Goal: Task Accomplishment & Management: Manage account settings

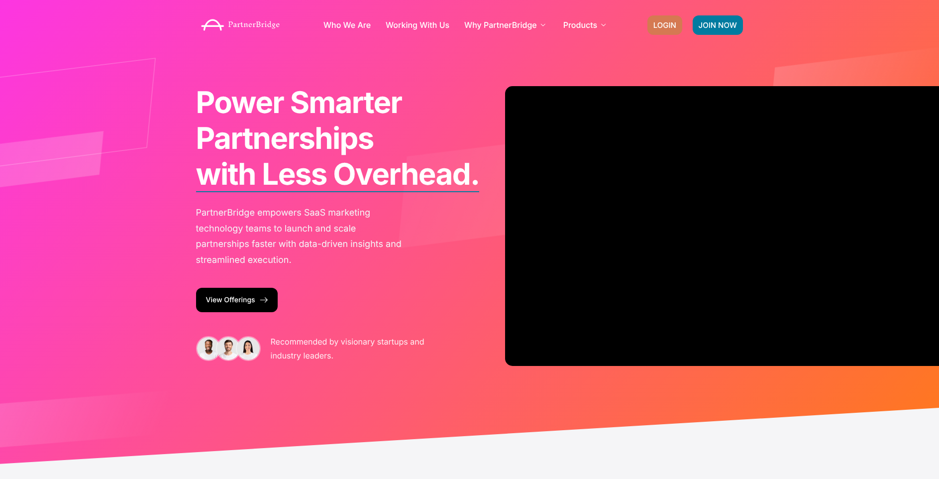
click at [668, 19] on link "LOGIN" at bounding box center [664, 24] width 35 height 19
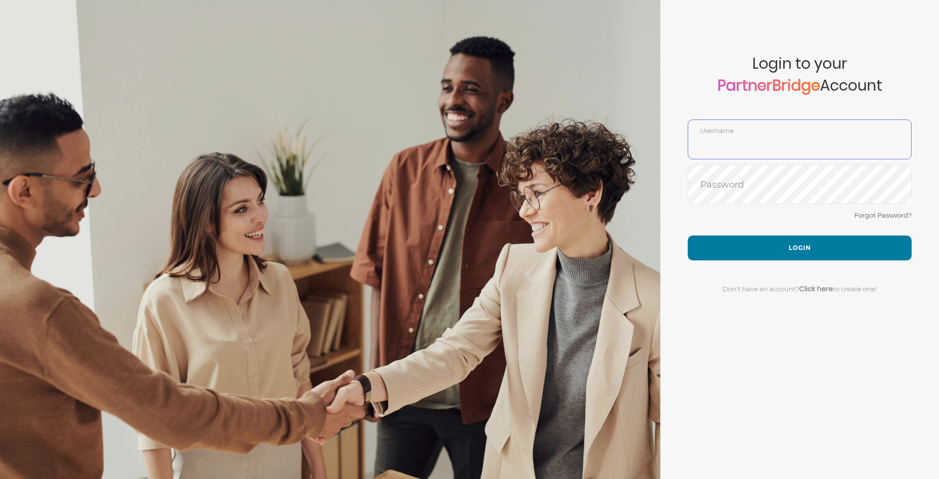
type input "DemoUser"
drag, startPoint x: 837, startPoint y: 220, endPoint x: 832, endPoint y: 222, distance: 5.8
click at [837, 220] on div "Forgot Password?" at bounding box center [800, 222] width 224 height 26
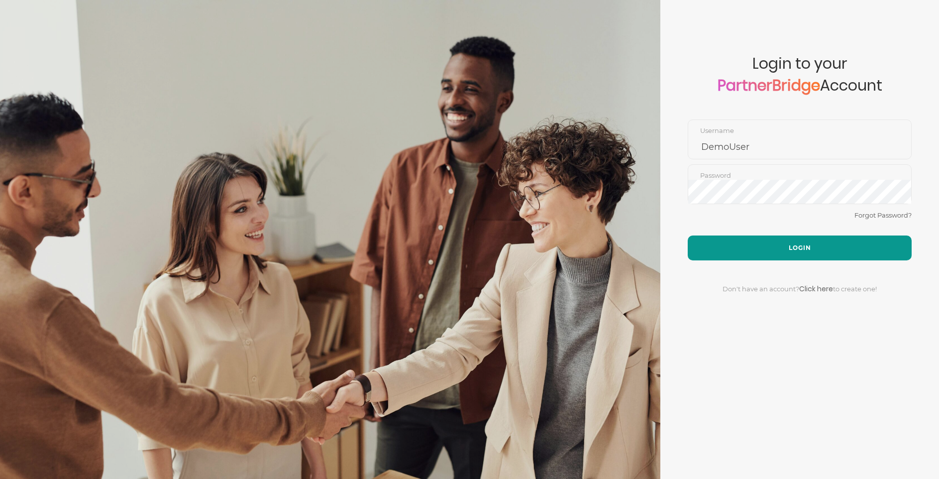
click at [805, 244] on button "Login" at bounding box center [800, 247] width 224 height 25
